Goal: Information Seeking & Learning: Learn about a topic

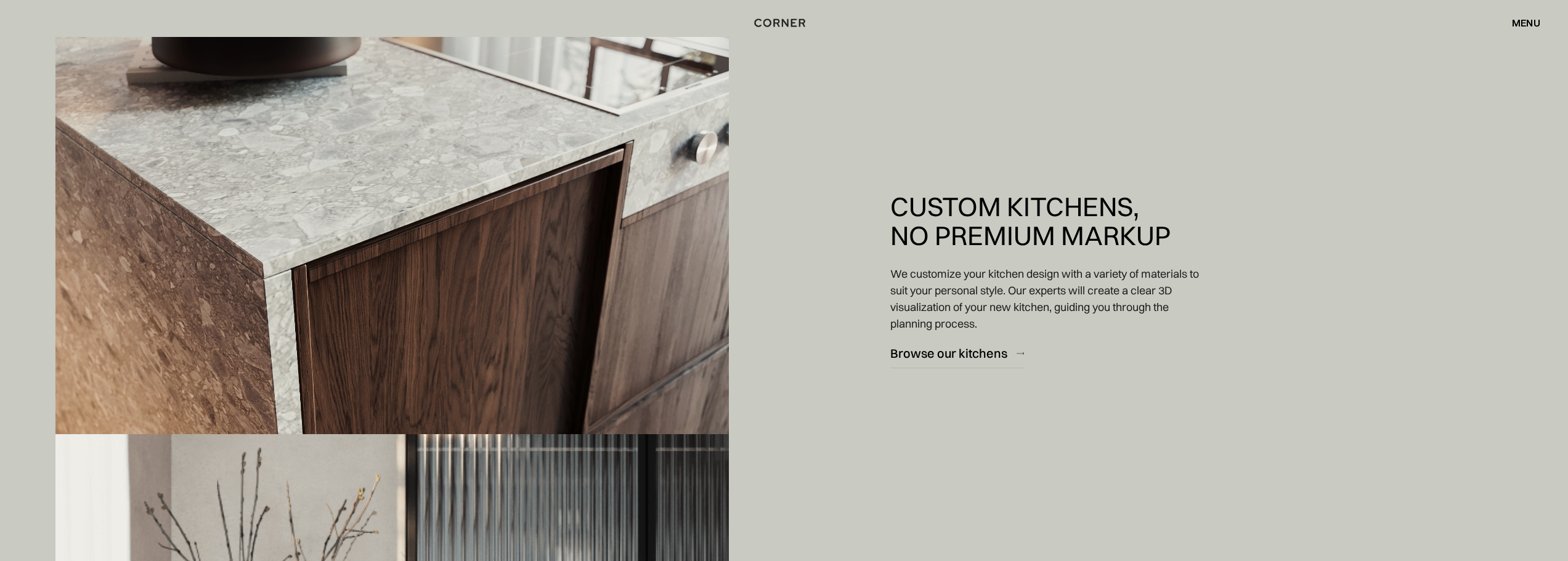
scroll to position [1725, 0]
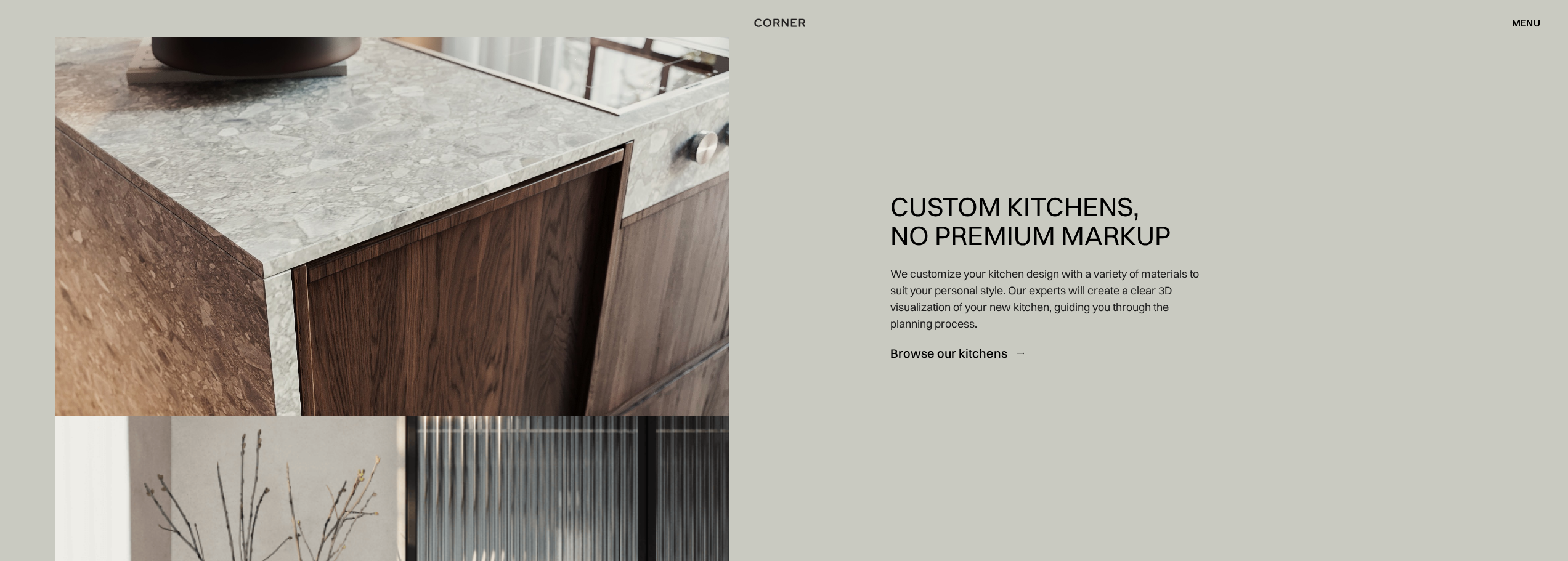
click at [1537, 22] on div "menu" at bounding box center [1525, 22] width 28 height 10
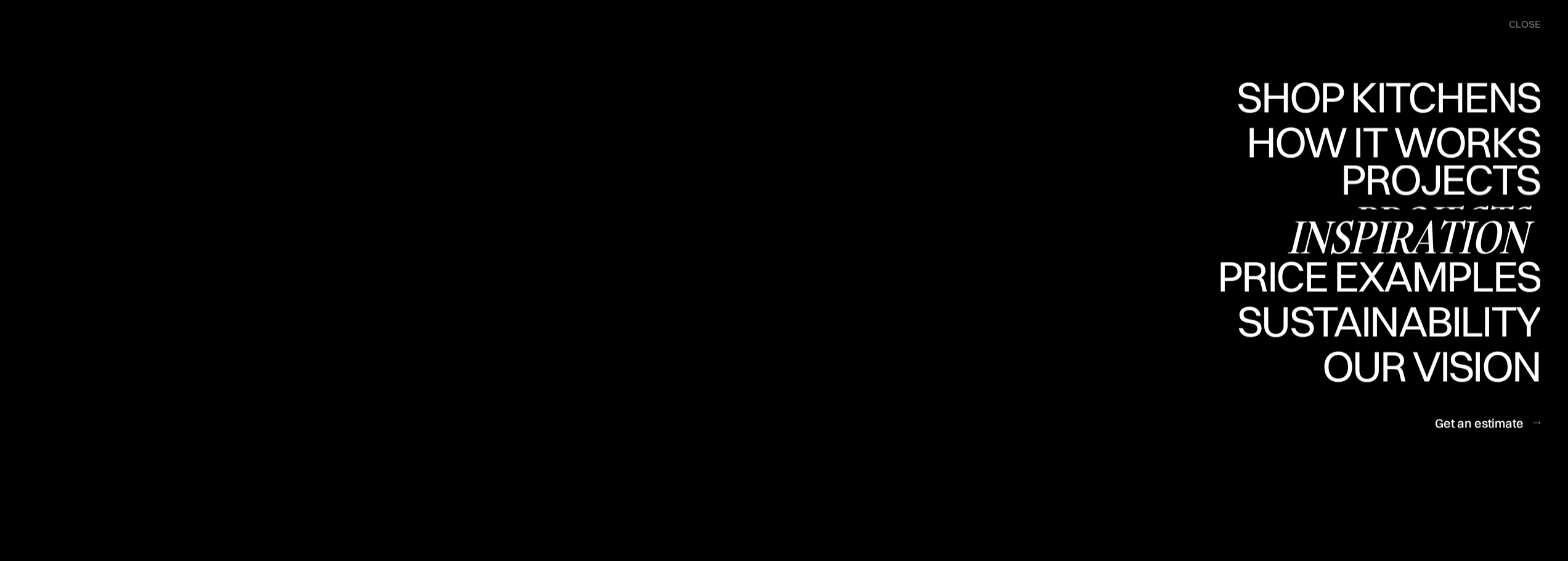
click at [0, 0] on div "Inspiration" at bounding box center [0, 0] width 0 height 0
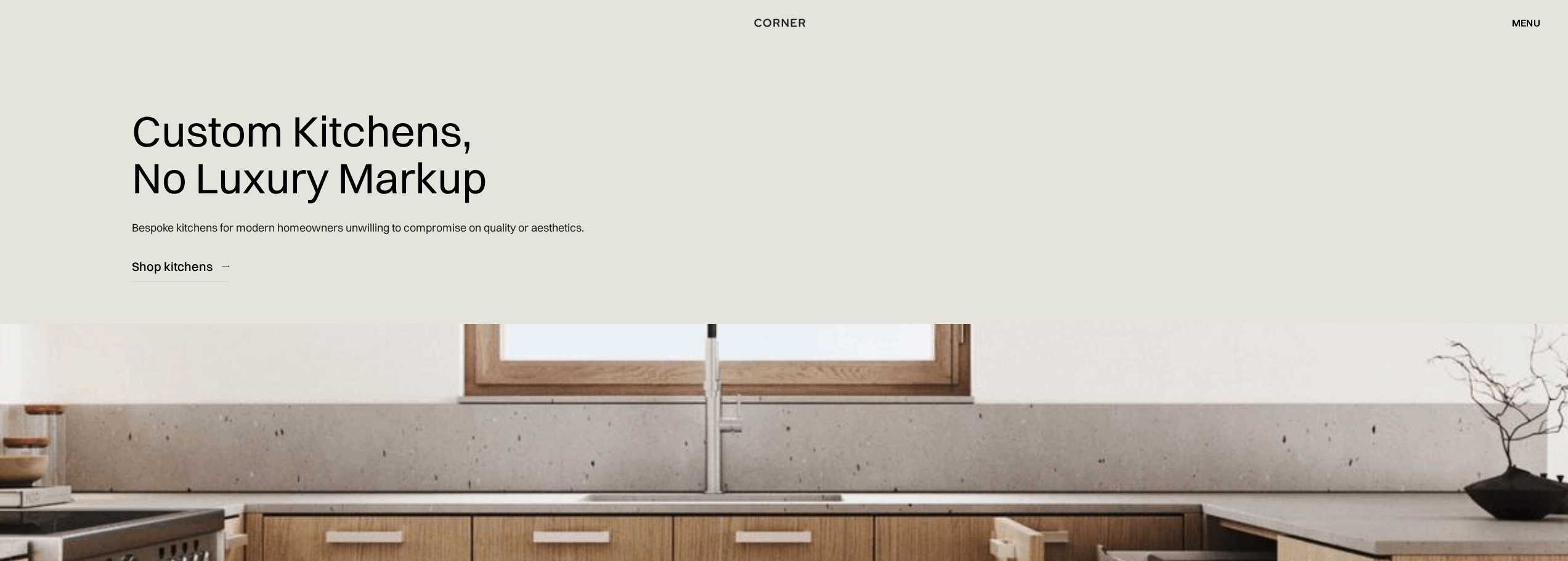
click at [1536, 14] on div "menu close" at bounding box center [1520, 23] width 41 height 21
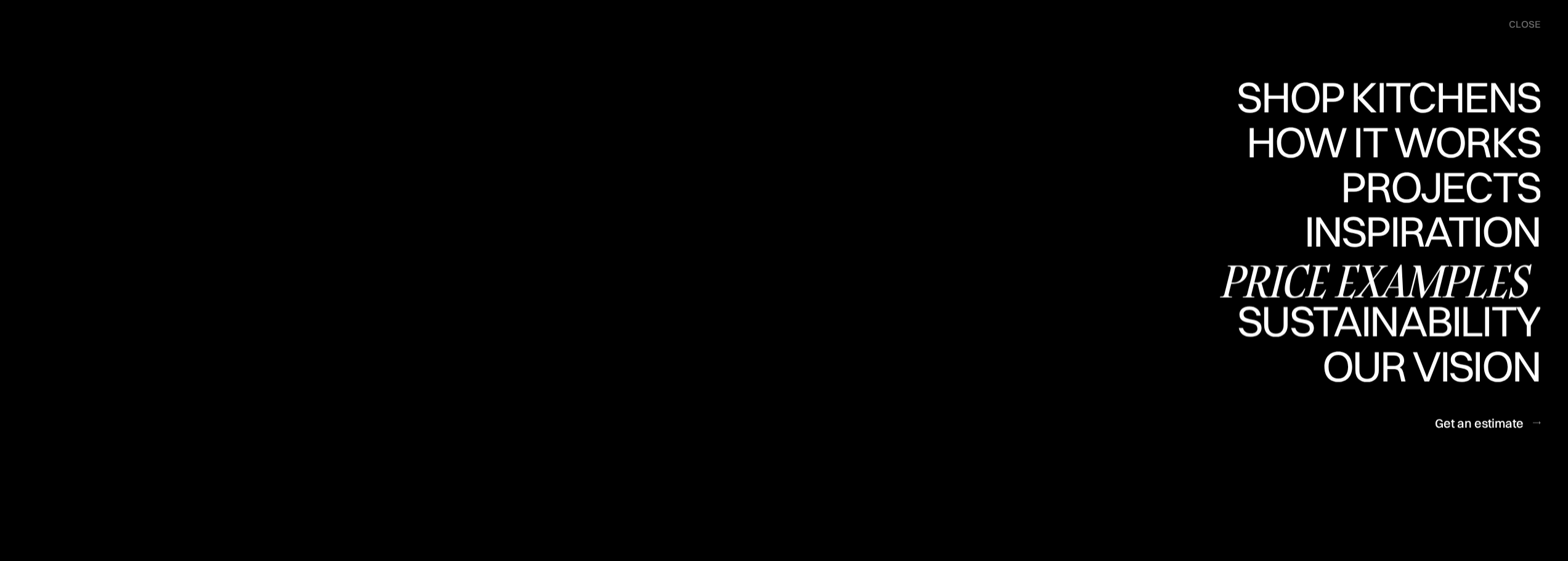
click at [0, 0] on div "Price examples" at bounding box center [0, 0] width 0 height 0
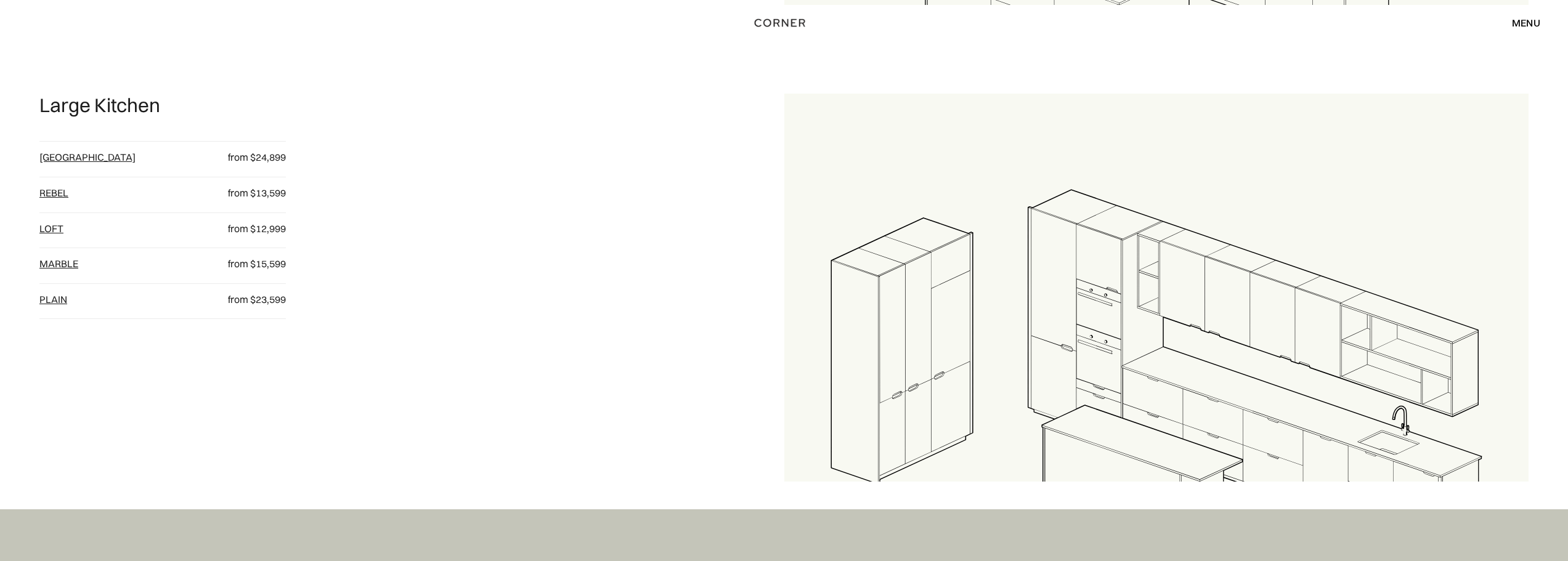
scroll to position [1474, 0]
